Goal: Task Accomplishment & Management: Manage account settings

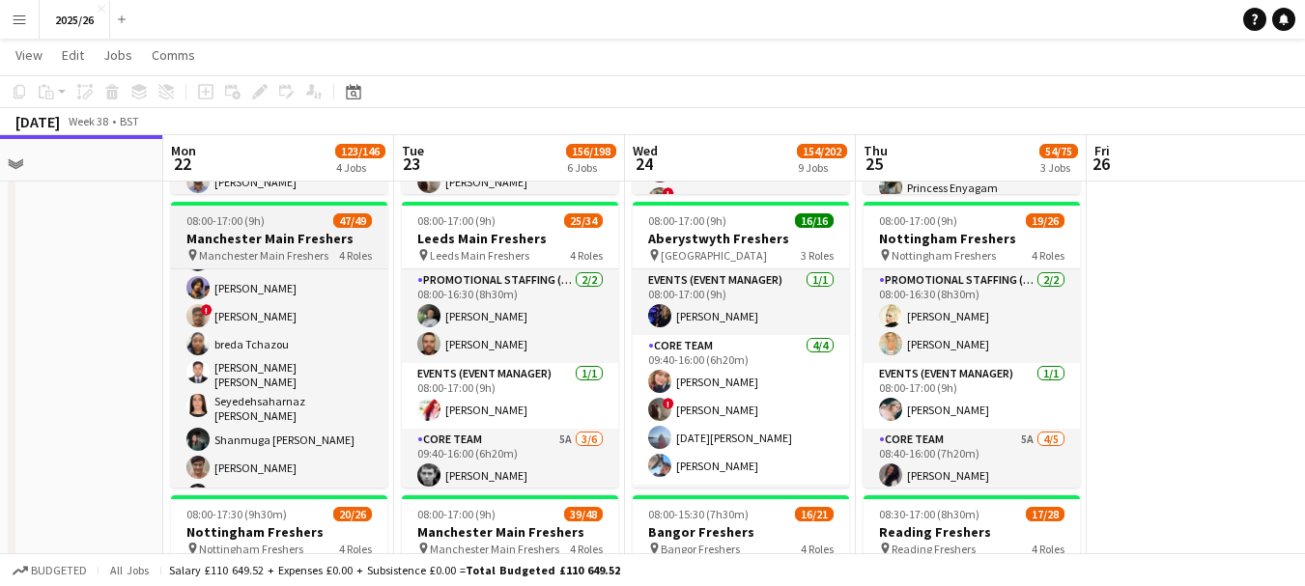
scroll to position [590, 0]
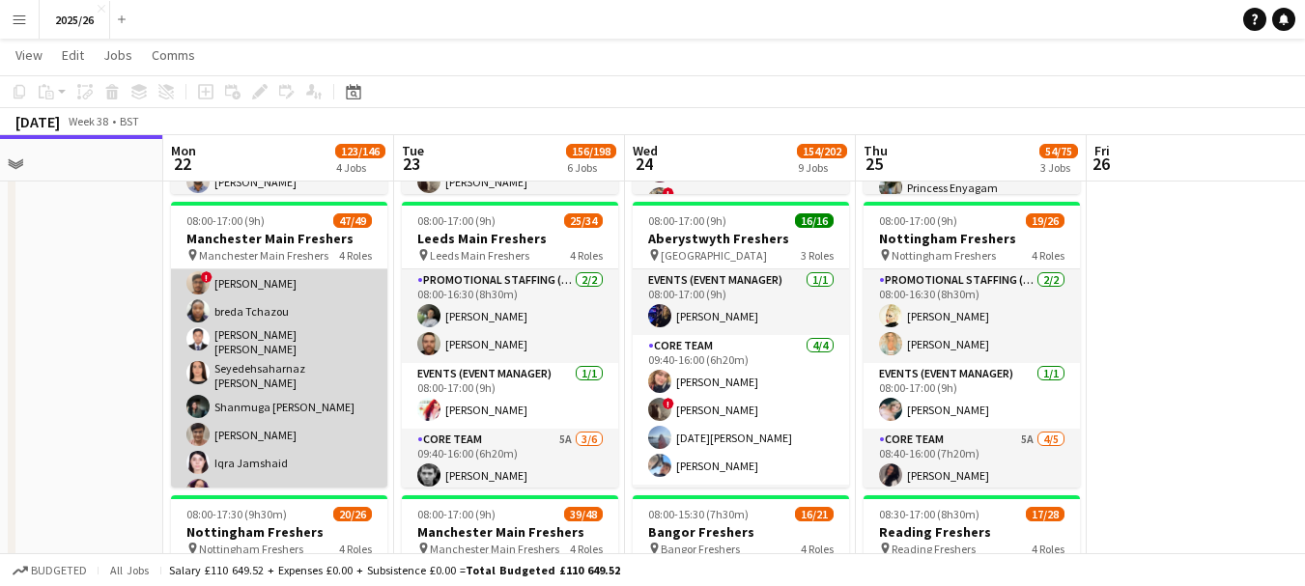
click at [312, 392] on app-card-role "Promotional Staffing (Brand Ambassadors) 4A 32/33 09:30-16:00 (6h30m) ! Daniel …" at bounding box center [279, 356] width 216 height 979
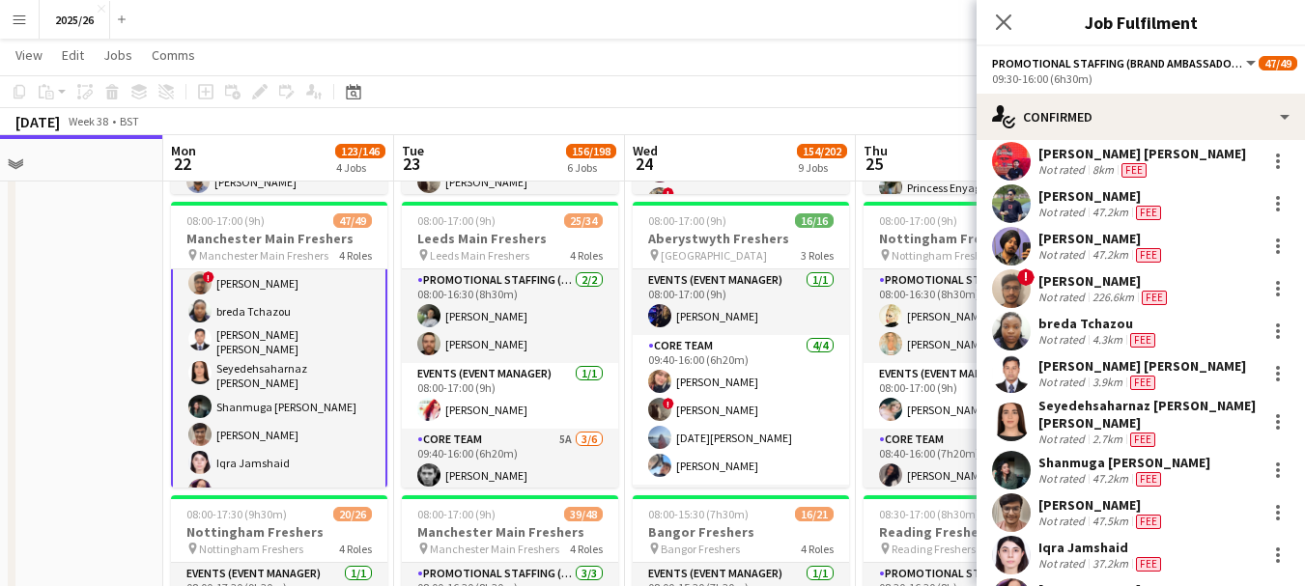
scroll to position [518, 0]
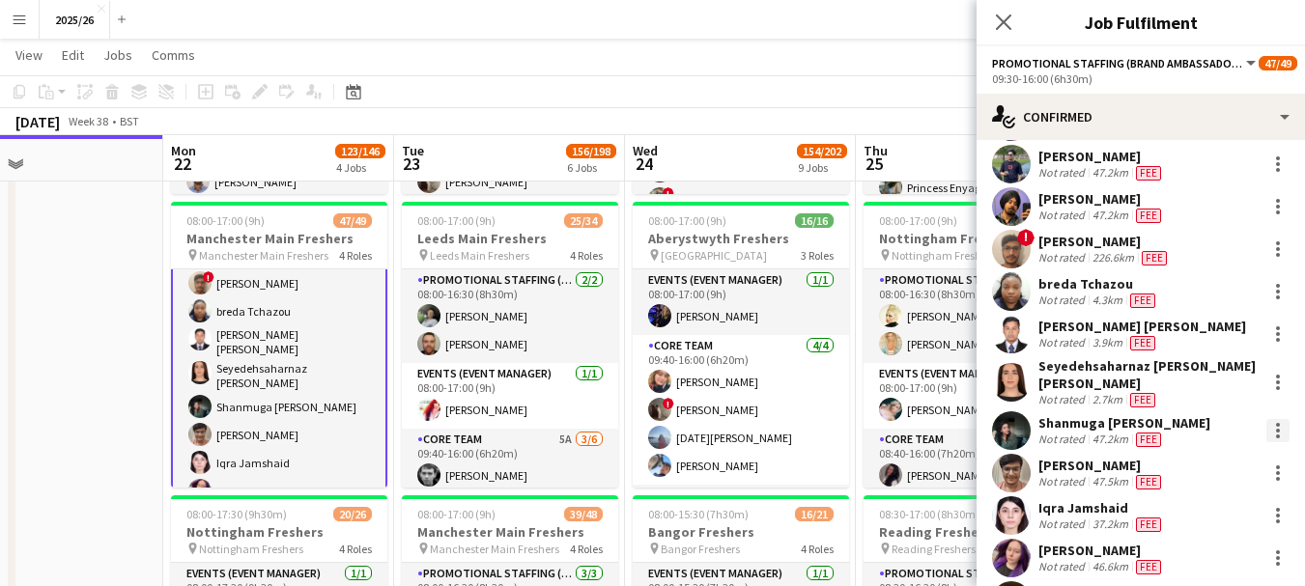
click at [1266, 423] on div at bounding box center [1277, 430] width 23 height 23
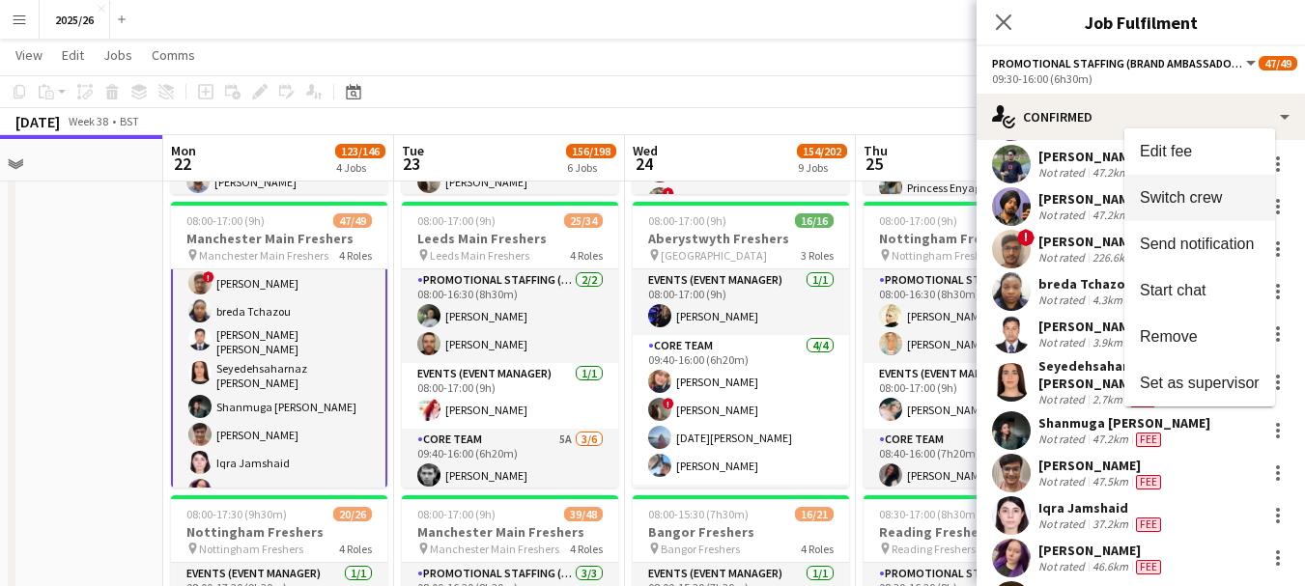
click at [1166, 206] on span "Switch crew" at bounding box center [1200, 197] width 120 height 17
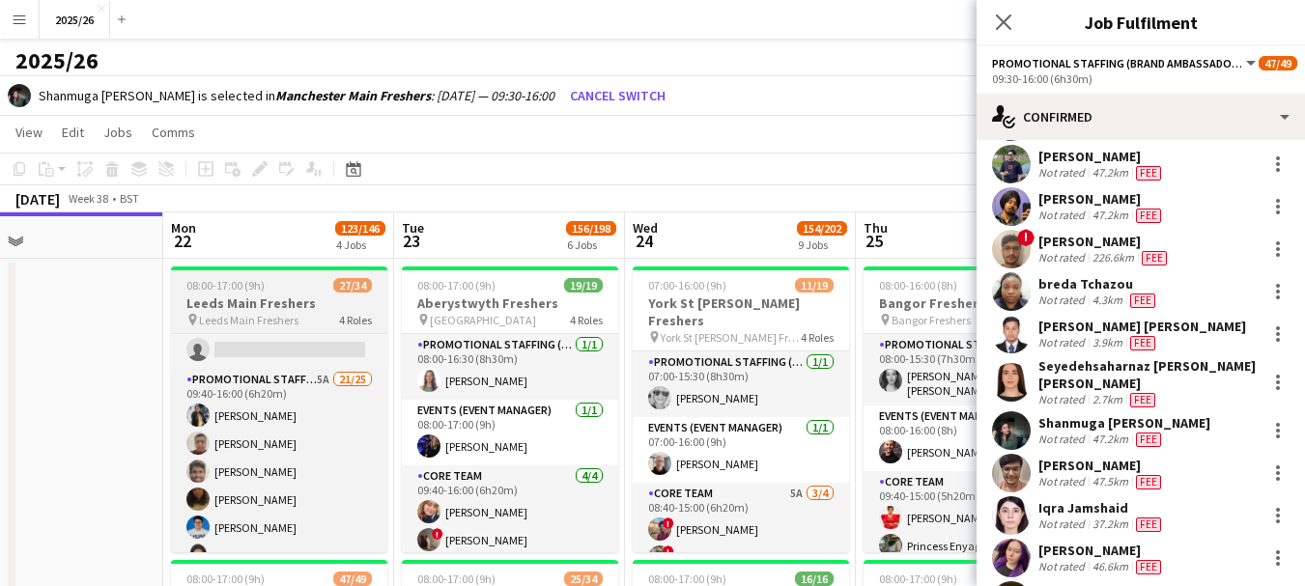
scroll to position [342, 0]
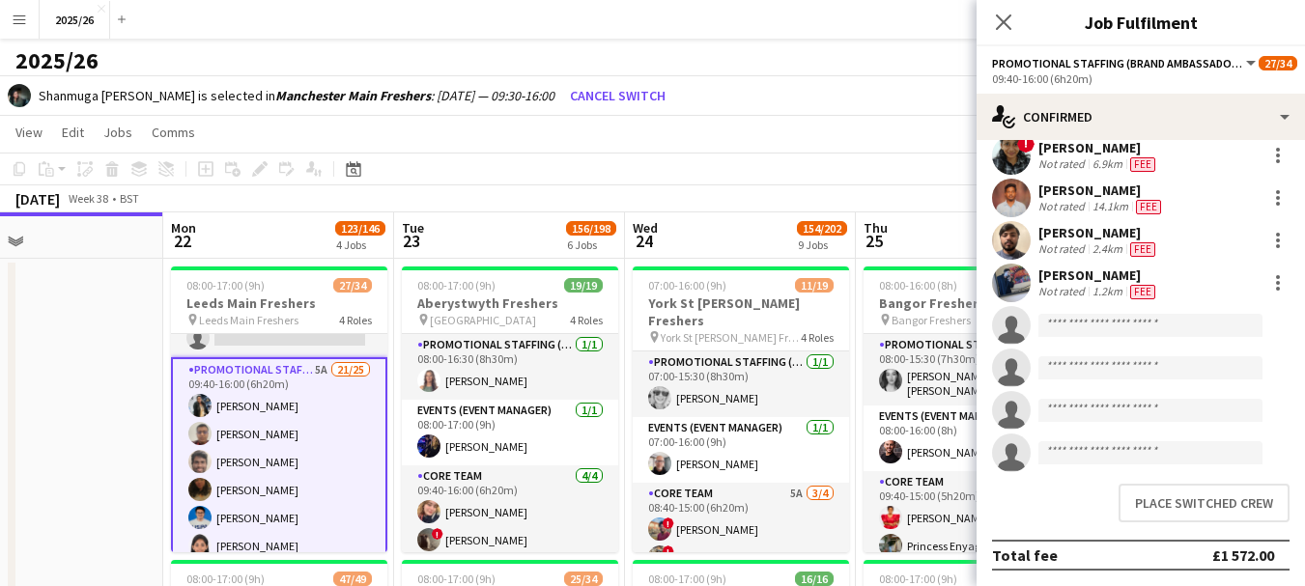
scroll to position [822, 0]
click at [1227, 504] on button "Place switched crew" at bounding box center [1203, 503] width 171 height 39
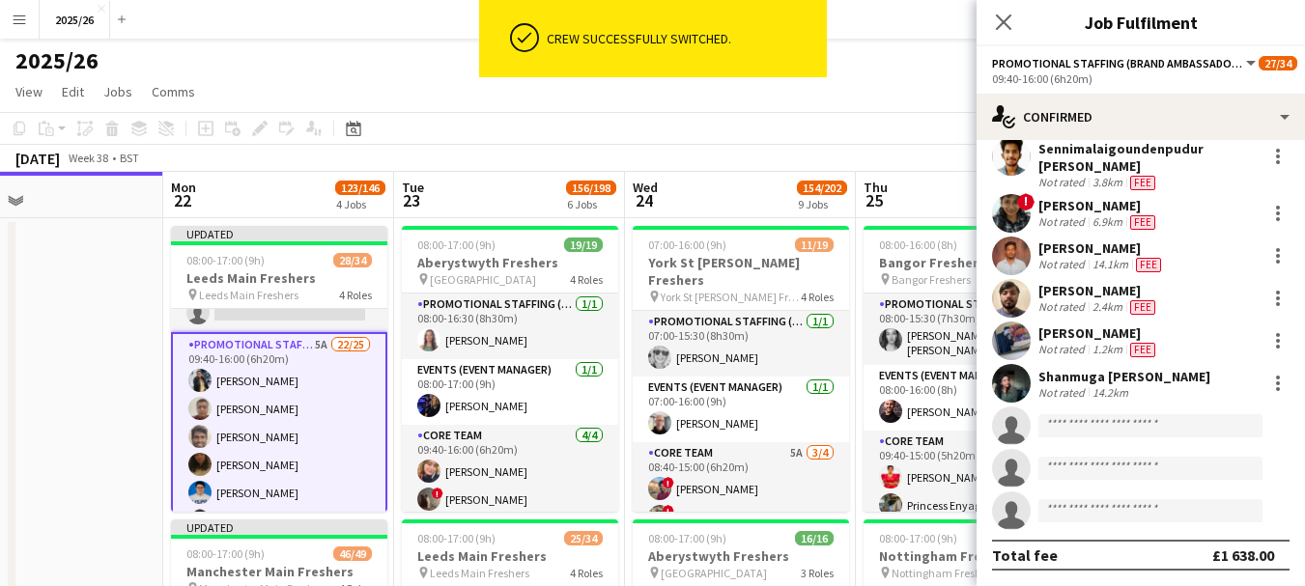
scroll to position [764, 0]
click at [1266, 382] on div at bounding box center [1277, 383] width 23 height 23
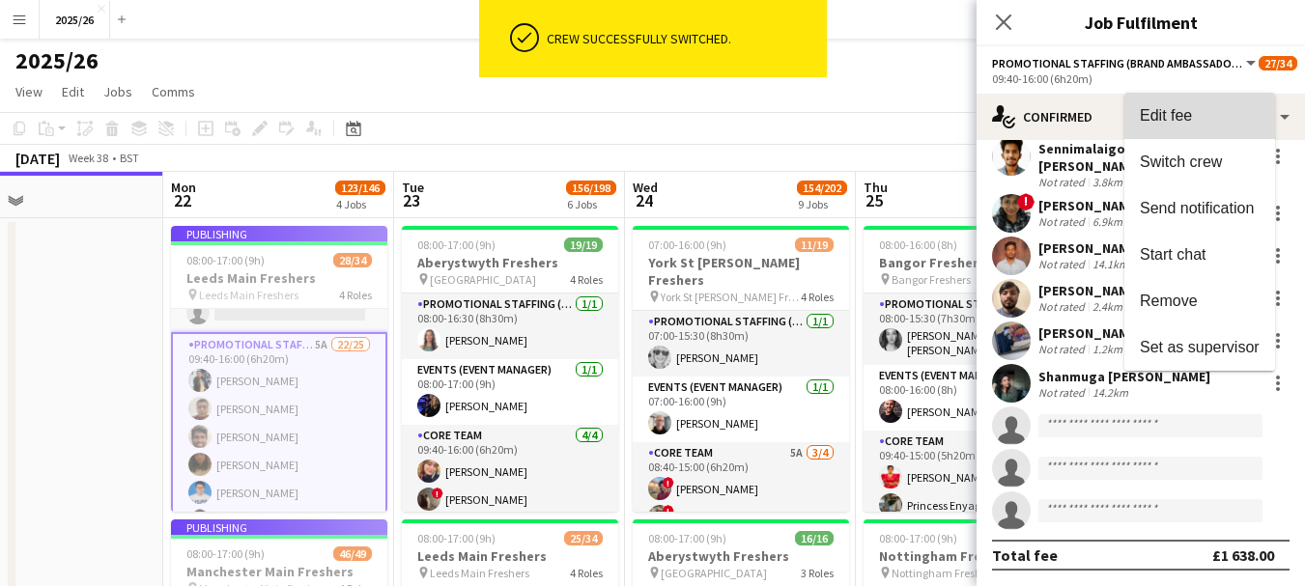
click at [1169, 120] on span "Edit fee" at bounding box center [1166, 115] width 52 height 16
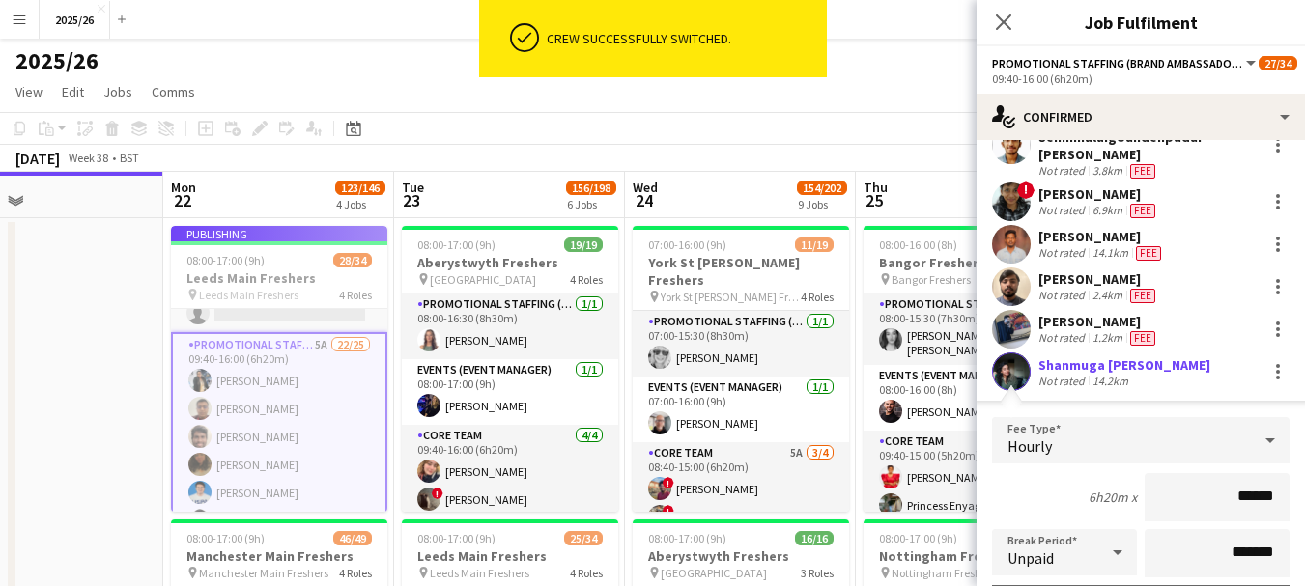
scroll to position [822, 0]
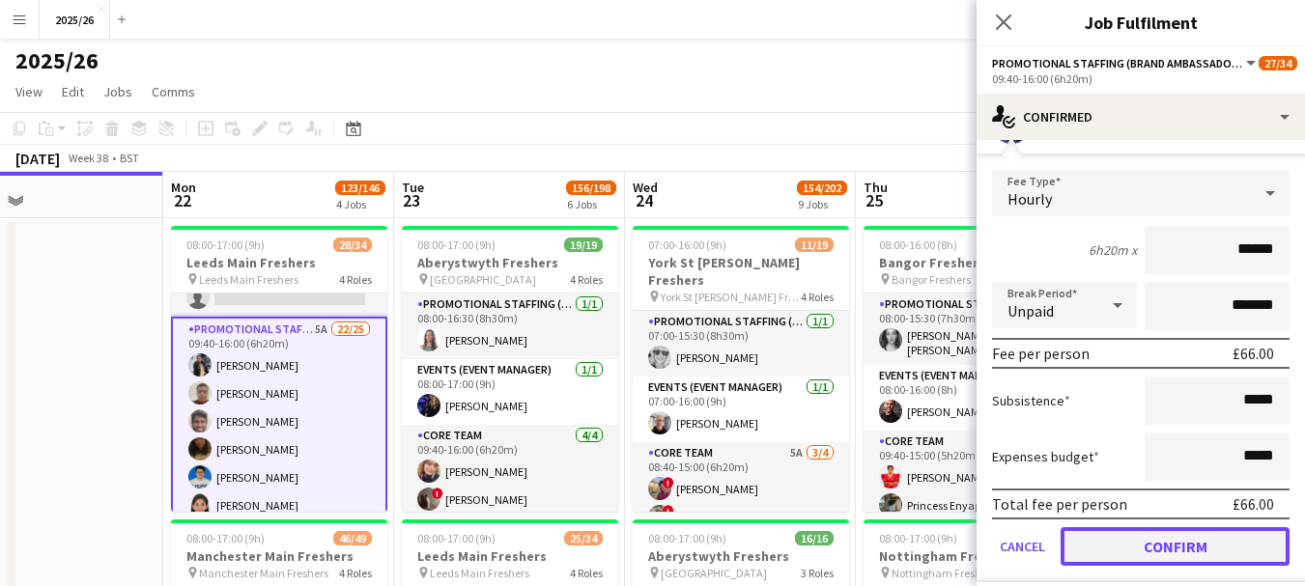
click at [1201, 553] on button "Confirm" at bounding box center [1174, 546] width 229 height 39
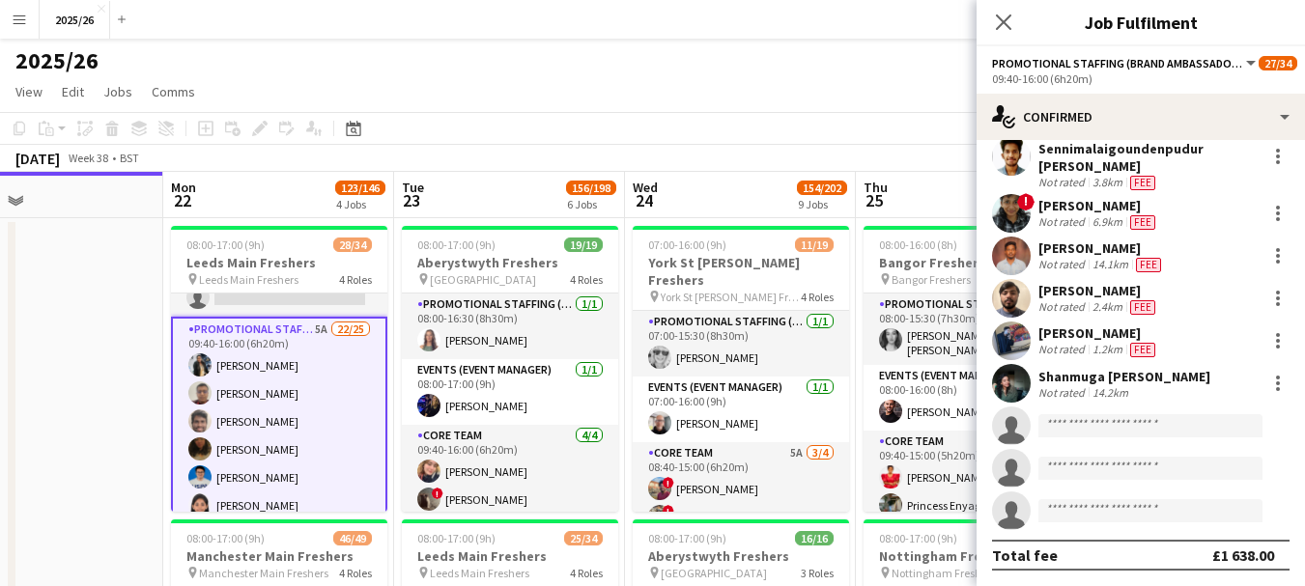
scroll to position [764, 0]
click at [1016, 378] on app-user-avatar at bounding box center [1011, 383] width 39 height 39
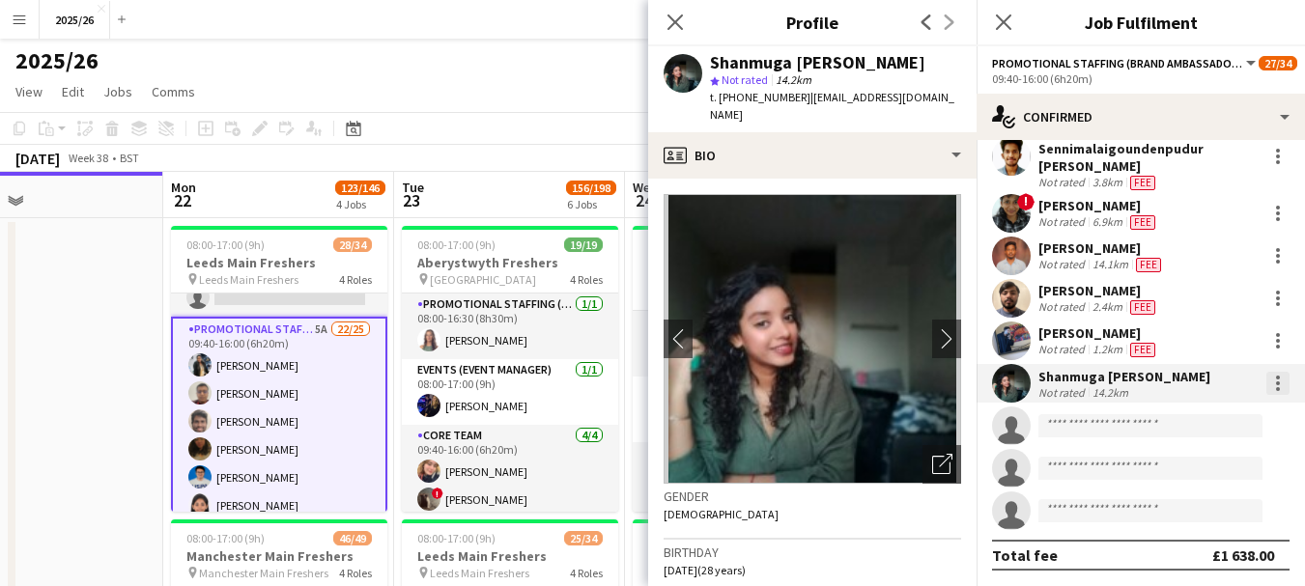
click at [1266, 386] on div at bounding box center [1277, 383] width 23 height 23
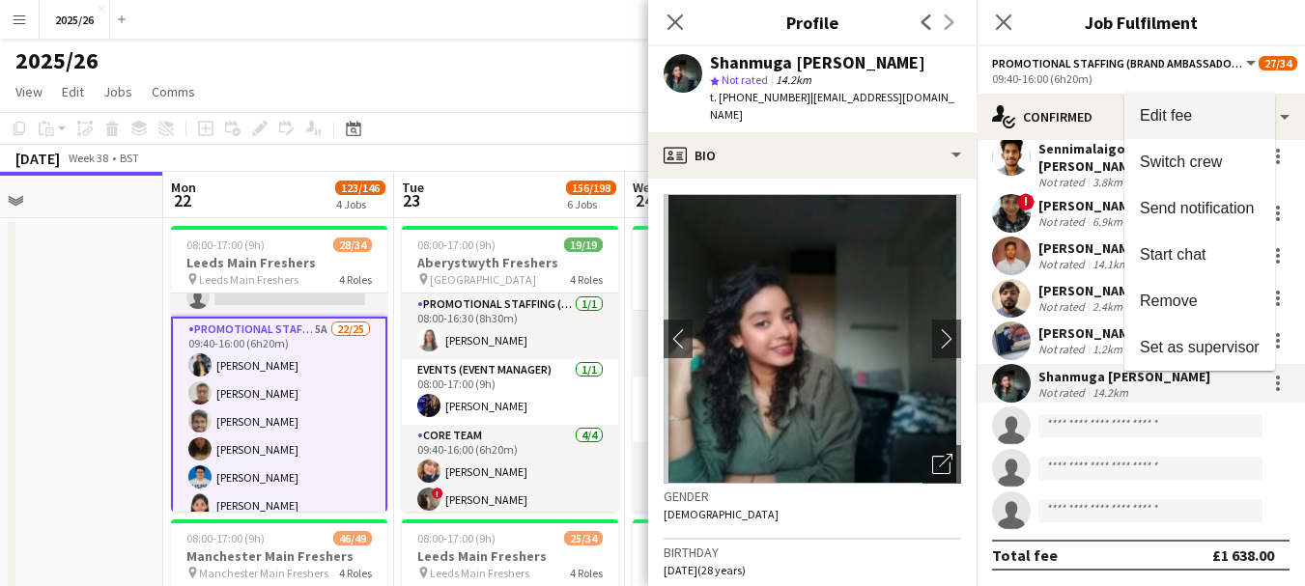
click at [1150, 113] on span "Edit fee" at bounding box center [1166, 115] width 52 height 16
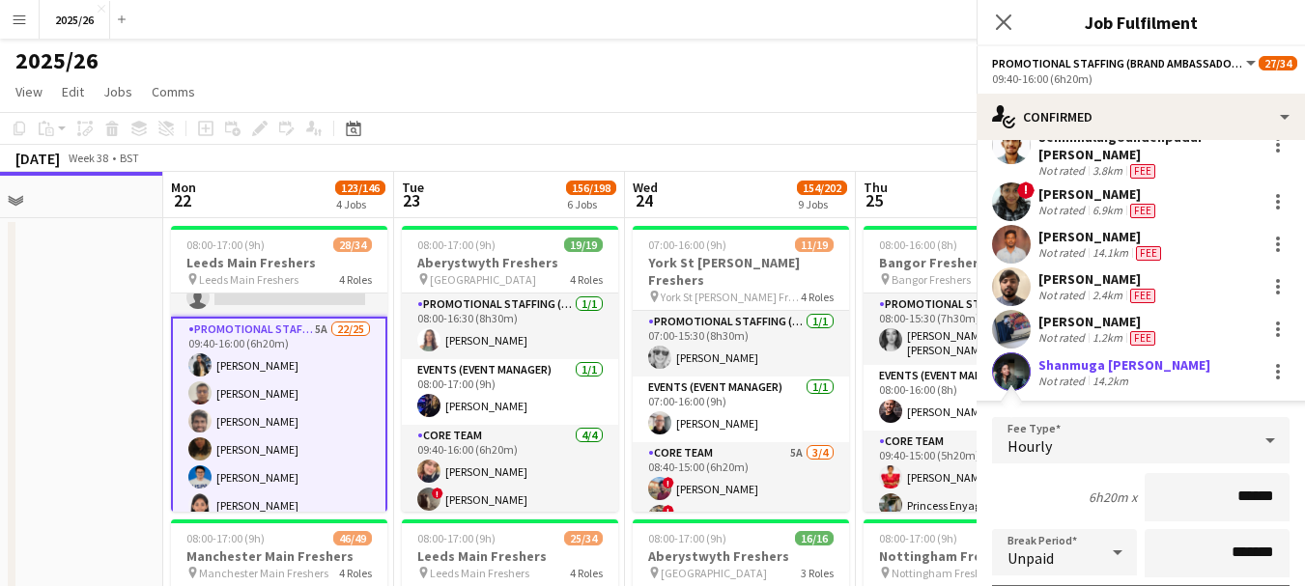
scroll to position [1011, 0]
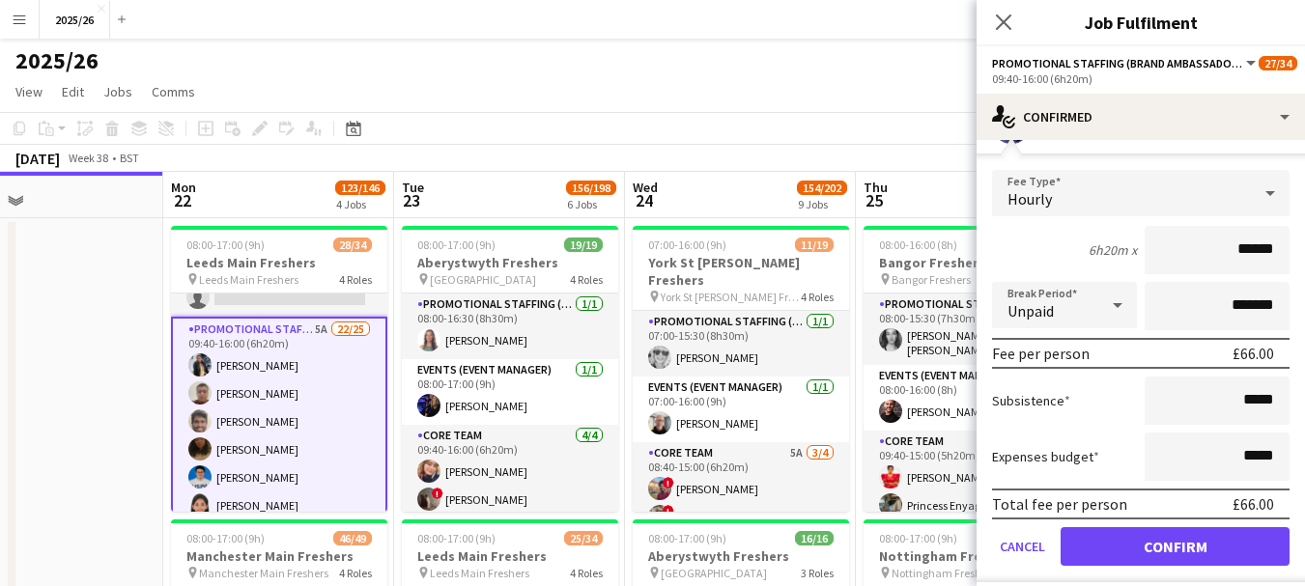
click at [1233, 272] on input "******" at bounding box center [1217, 250] width 145 height 48
click at [1239, 269] on input "******" at bounding box center [1217, 250] width 145 height 48
type input "******"
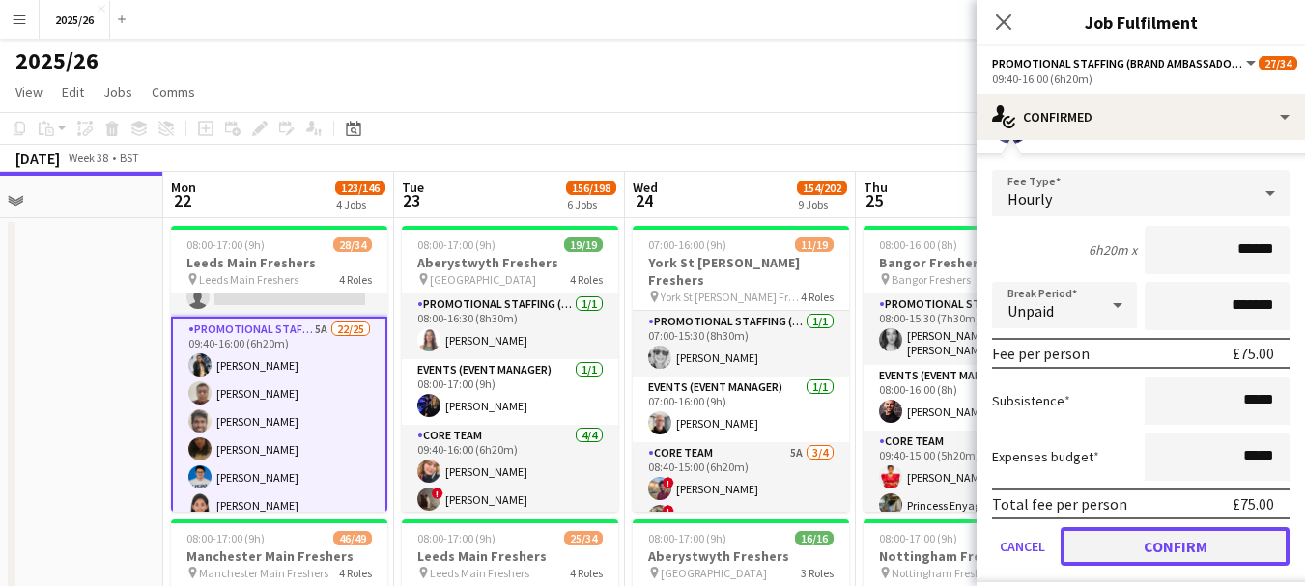
click at [1155, 564] on button "Confirm" at bounding box center [1174, 546] width 229 height 39
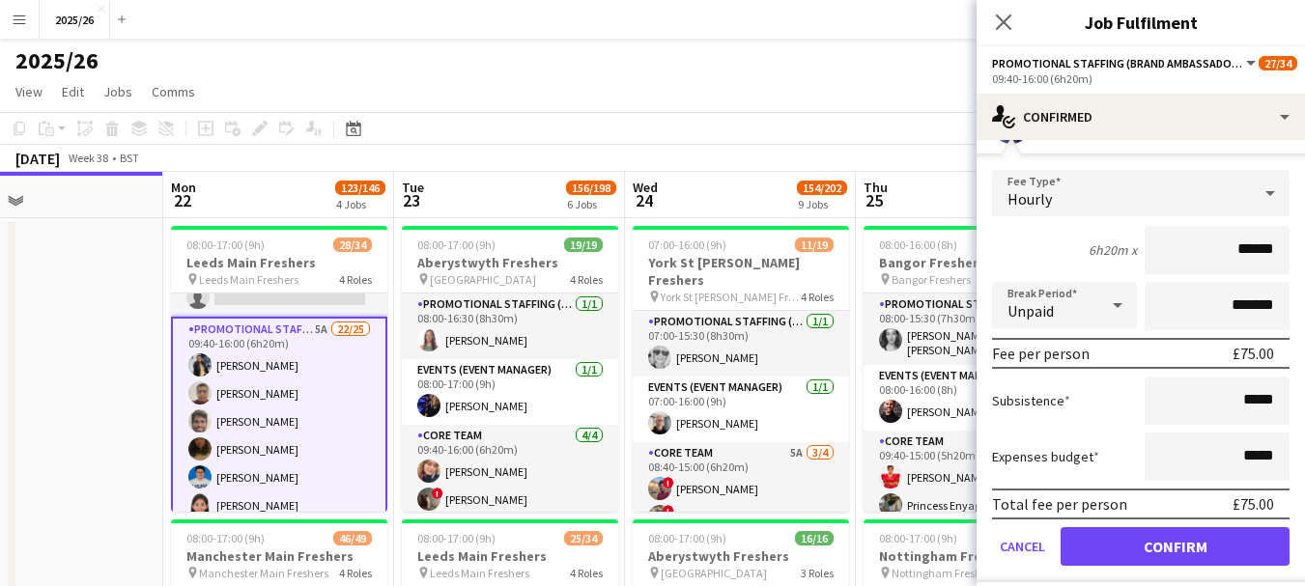
scroll to position [764, 0]
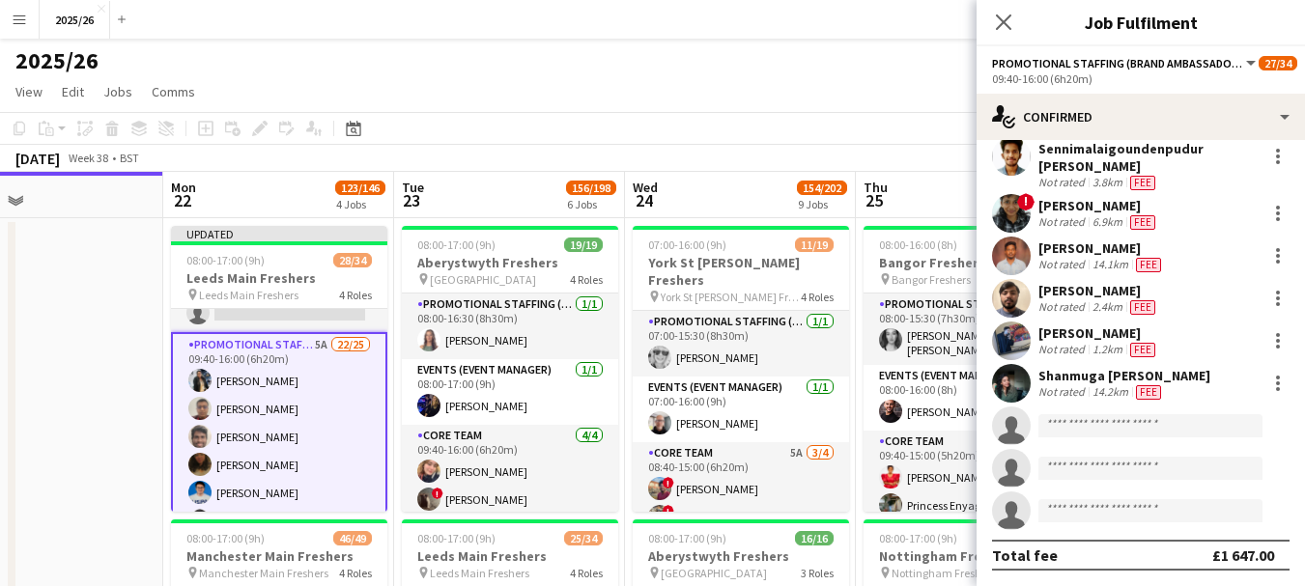
click at [985, 28] on div "Close pop-in" at bounding box center [1003, 22] width 54 height 44
click at [999, 22] on icon "Close pop-in" at bounding box center [1003, 22] width 18 height 18
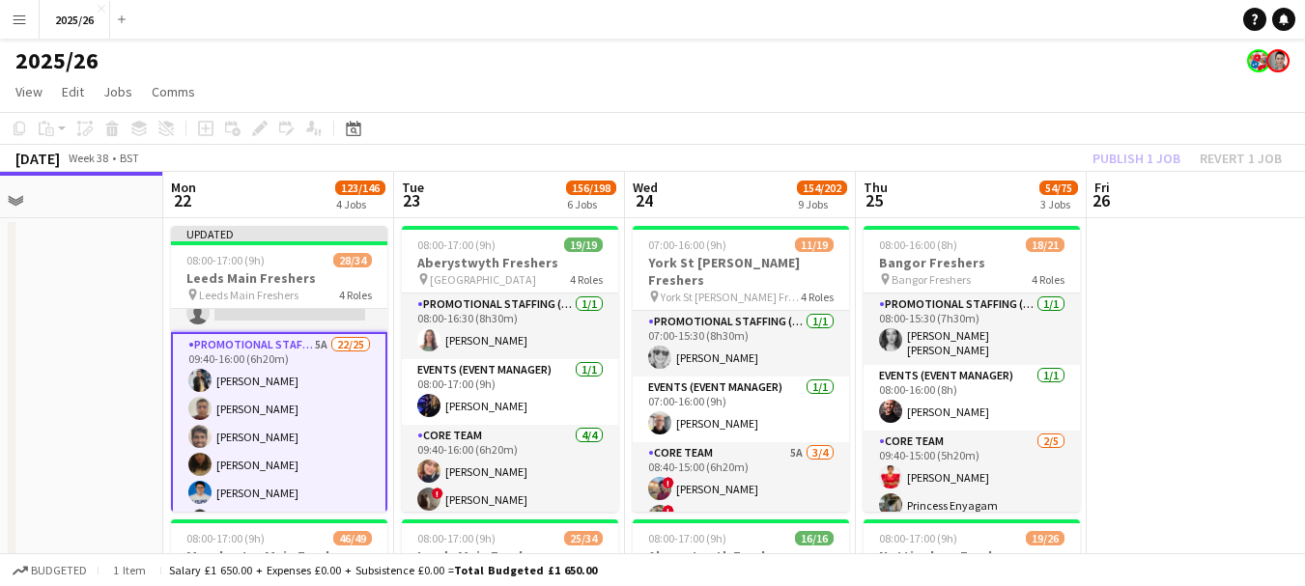
click at [1100, 146] on div "Publish 1 job Revert 1 job" at bounding box center [1187, 158] width 236 height 25
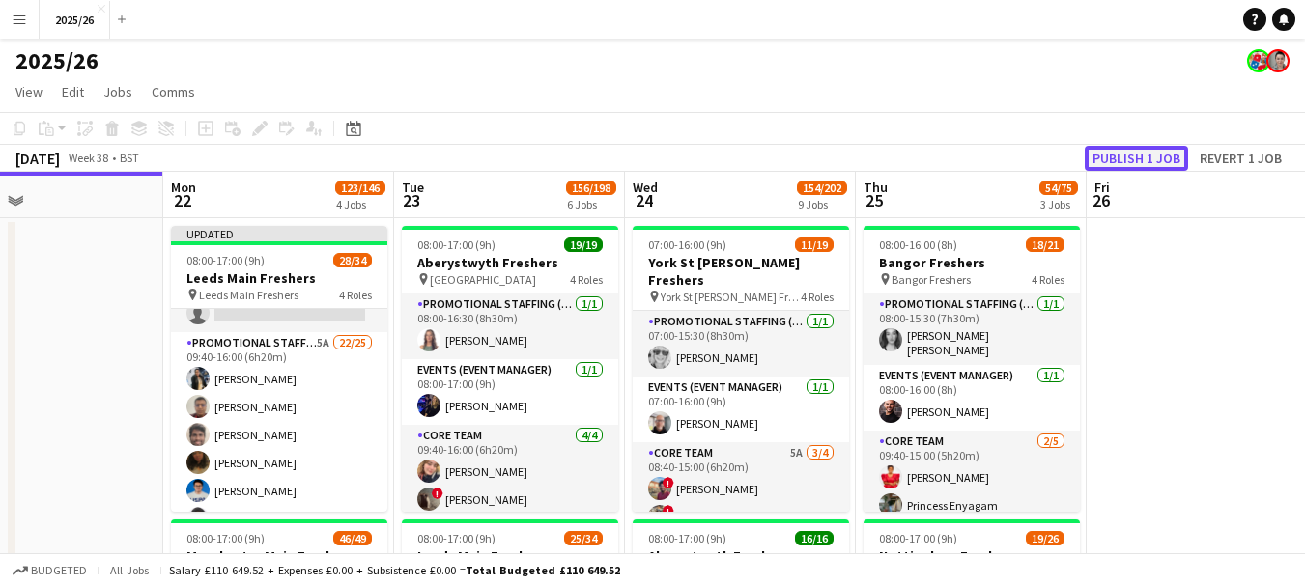
click at [1117, 157] on button "Publish 1 job" at bounding box center [1136, 158] width 103 height 25
